Goal: Find specific page/section: Find specific page/section

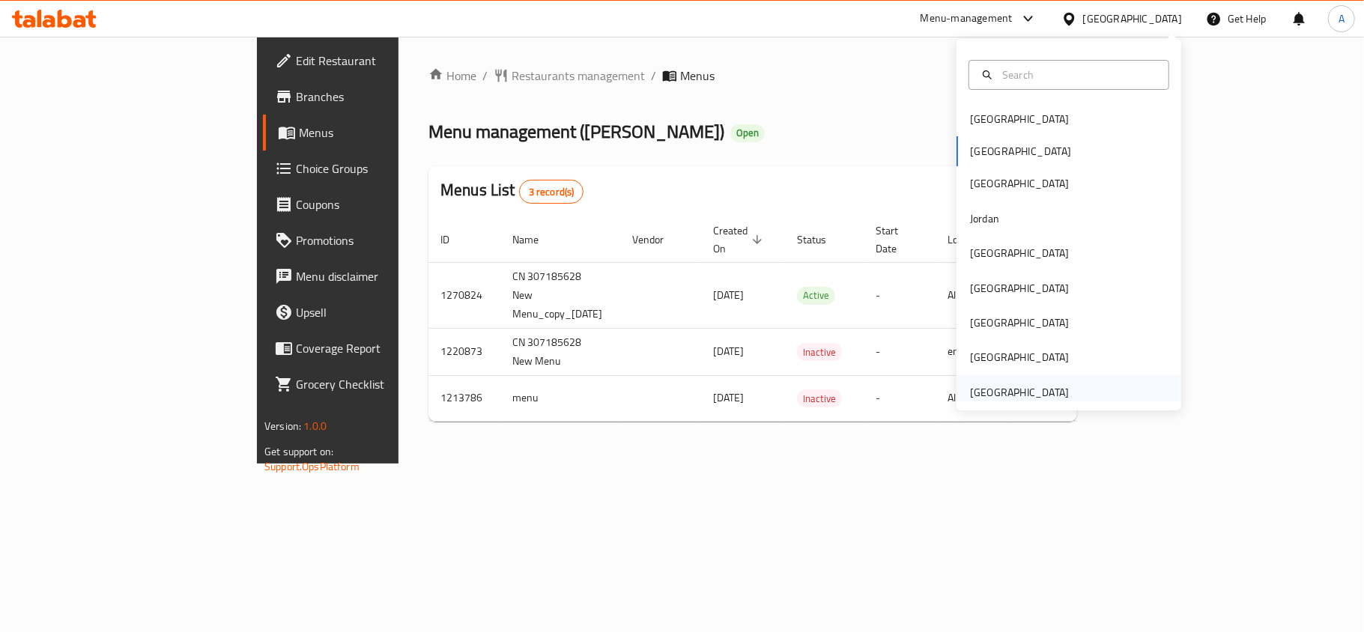
click at [975, 393] on div "[GEOGRAPHIC_DATA]" at bounding box center [1019, 392] width 99 height 16
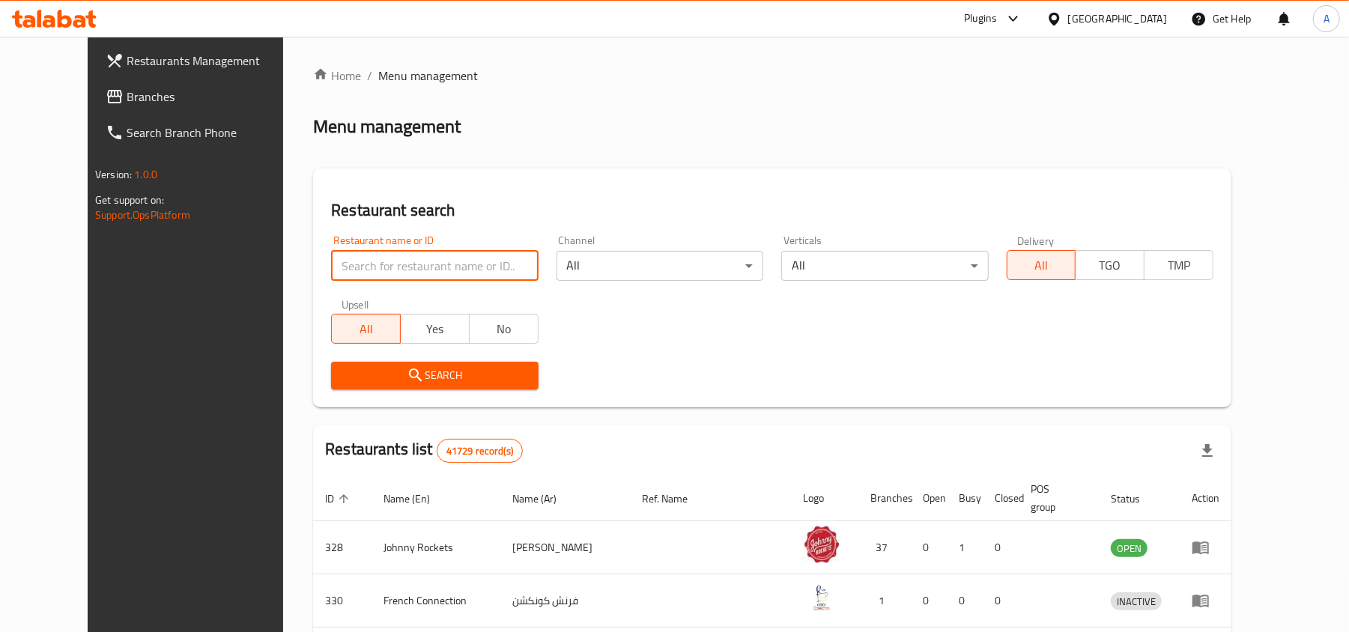
click at [366, 274] on input "search" at bounding box center [434, 266] width 207 height 30
type input "fafda jalebi"
click button "Search" at bounding box center [434, 376] width 207 height 28
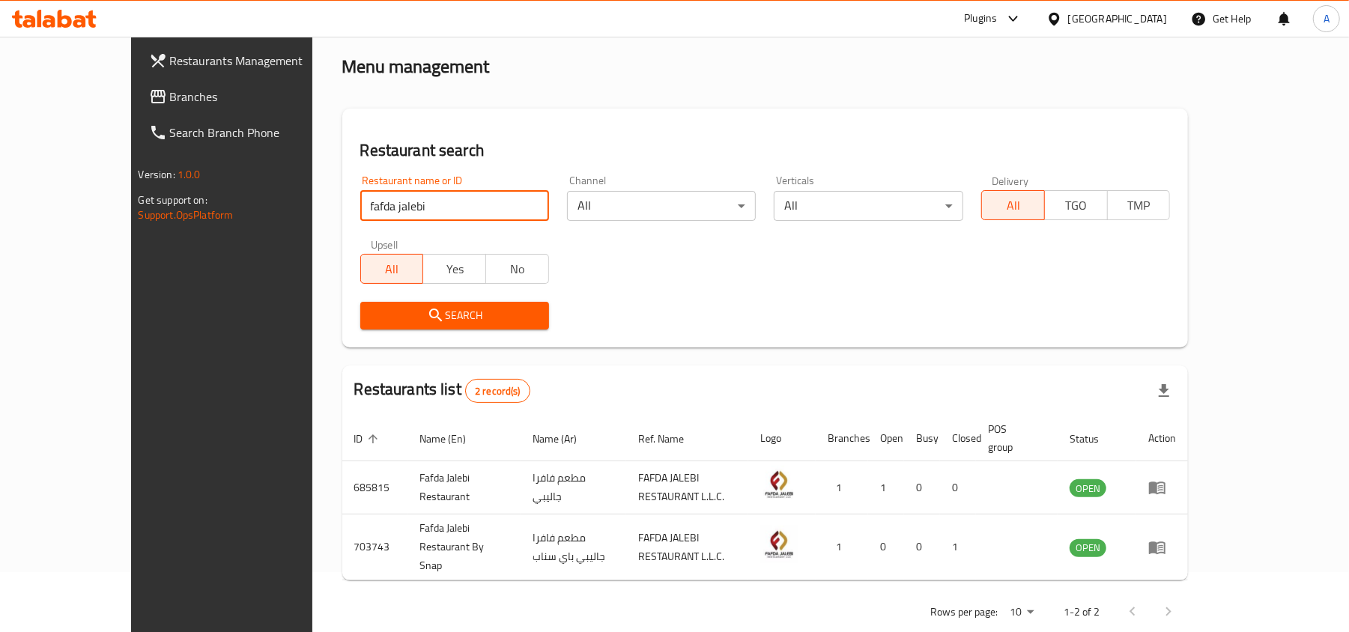
scroll to position [61, 0]
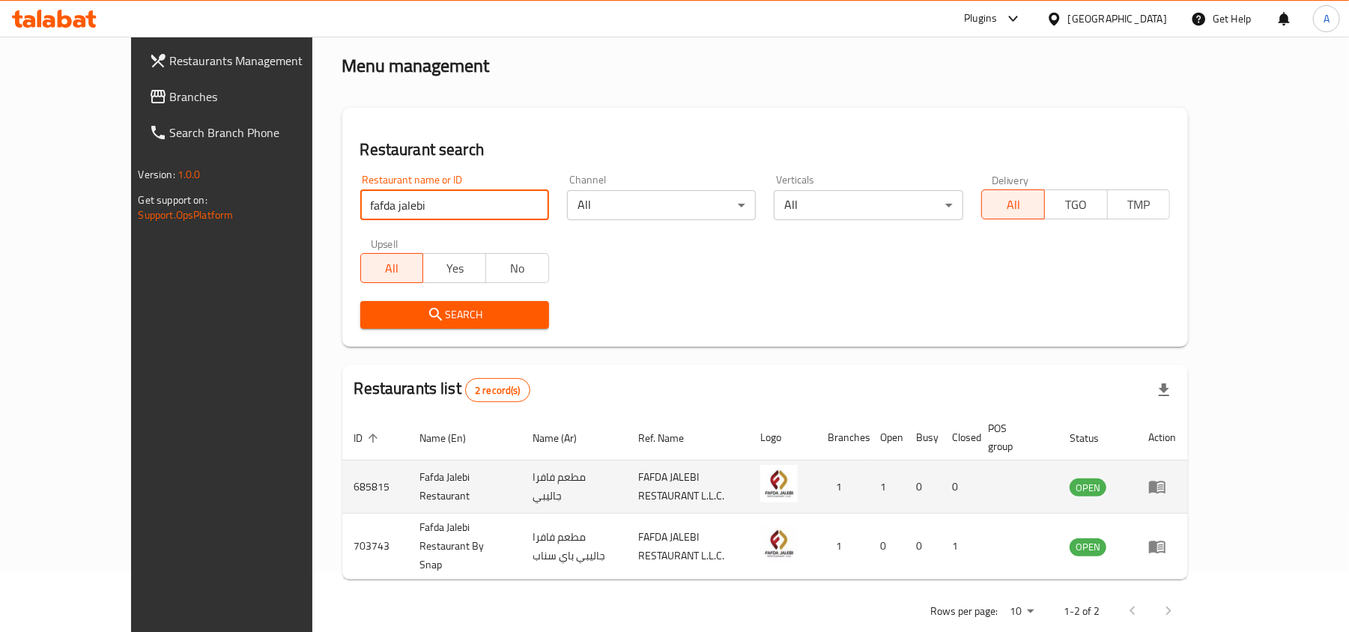
click at [1163, 485] on icon "enhanced table" at bounding box center [1160, 488] width 5 height 6
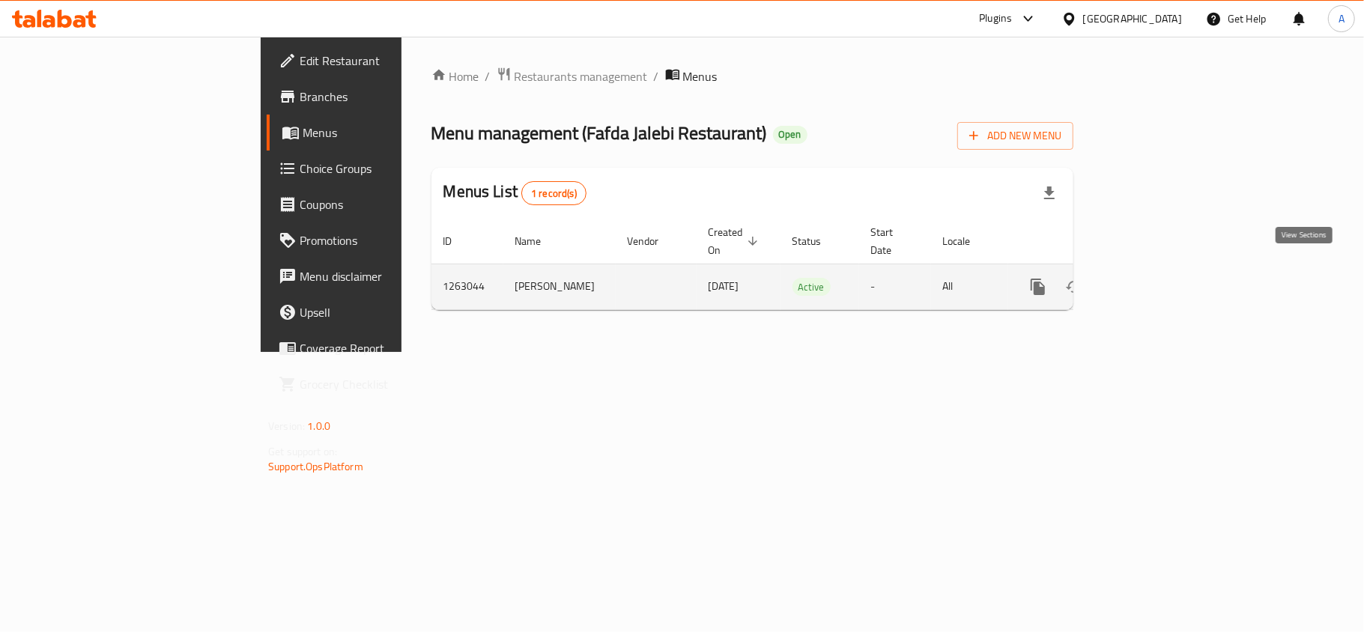
click at [1153, 280] on icon "enhanced table" at bounding box center [1145, 286] width 13 height 13
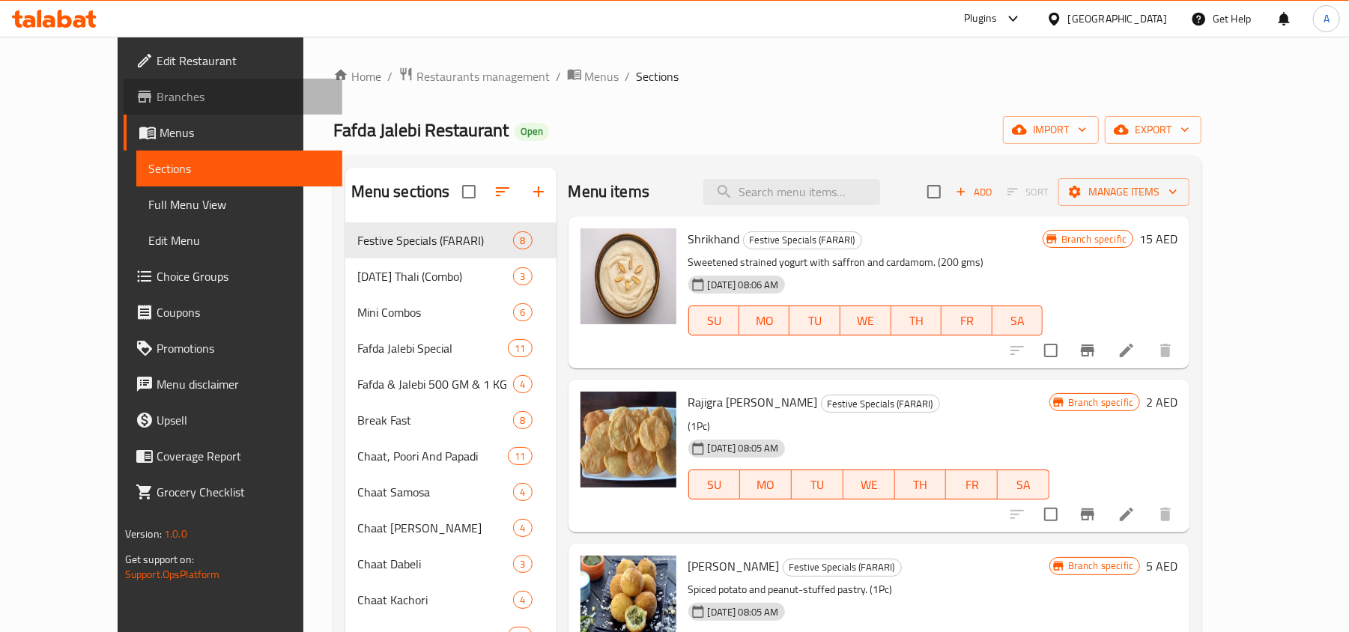
click at [157, 94] on span "Branches" at bounding box center [244, 97] width 175 height 18
